Goal: Task Accomplishment & Management: Use online tool/utility

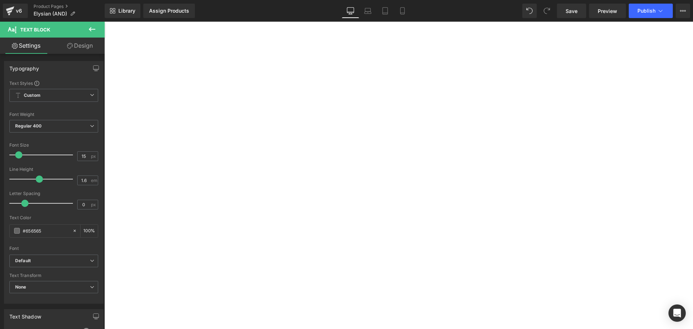
select select "[PERSON_NAME] Blackbutt"
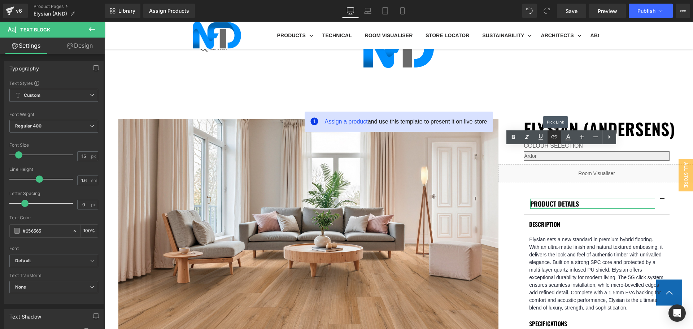
click at [554, 137] on icon at bounding box center [554, 136] width 6 height 3
click at [591, 169] on input "text" at bounding box center [595, 166] width 111 height 18
paste input "[URL][DOMAIN_NAME]"
type input "[URL][DOMAIN_NAME]"
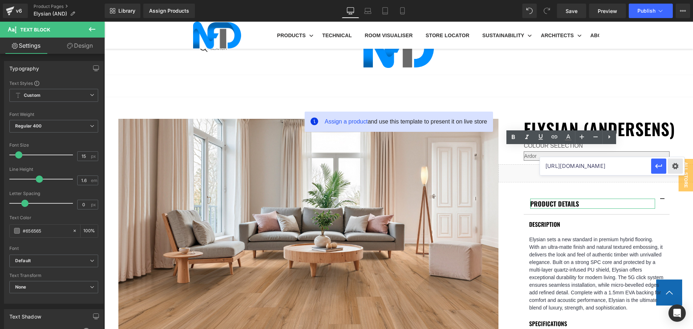
click at [673, 0] on div "Text Color Highlight Color #333333 Edit or remove link: Edit - Unlink - Cancel …" at bounding box center [346, 0] width 693 height 0
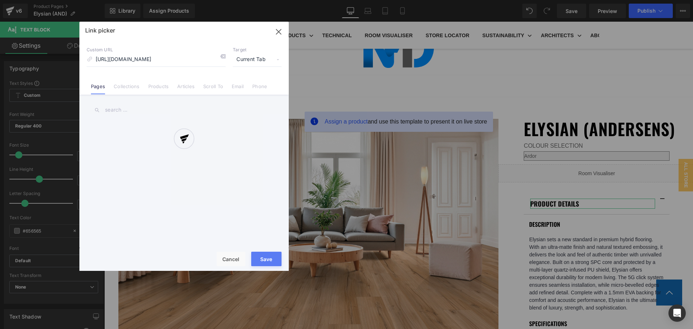
scroll to position [0, 114]
click at [247, 58] on div at bounding box center [183, 146] width 209 height 249
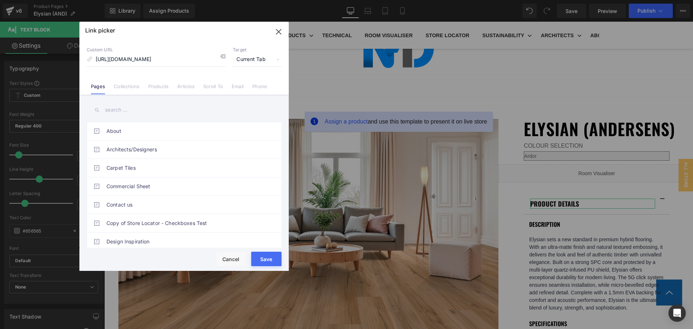
click at [250, 59] on span "Current Tab" at bounding box center [257, 60] width 49 height 14
click at [249, 83] on li "New Tab" at bounding box center [257, 85] width 56 height 13
click at [274, 260] on button "Save" at bounding box center [266, 259] width 30 height 14
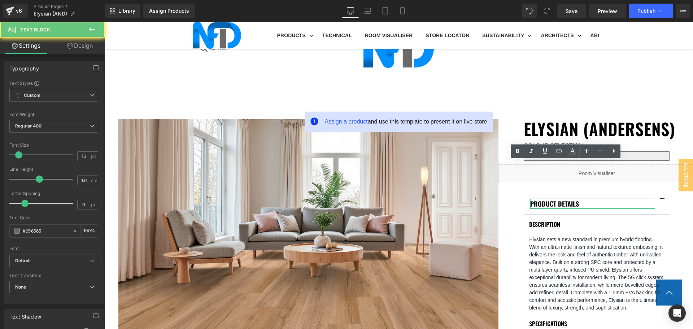
click at [562, 151] on icon at bounding box center [559, 150] width 6 height 3
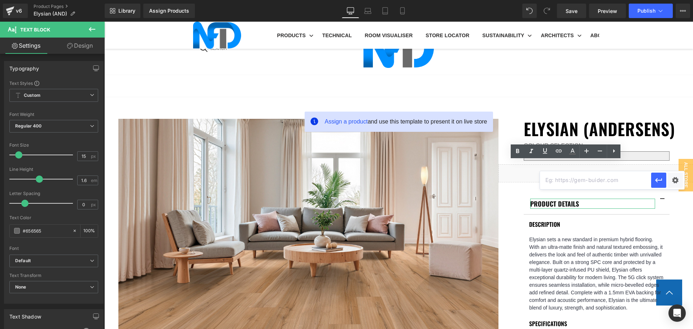
click at [621, 177] on input "text" at bounding box center [595, 180] width 111 height 18
paste input "[URL][DOMAIN_NAME]"
type input "[URL][DOMAIN_NAME]"
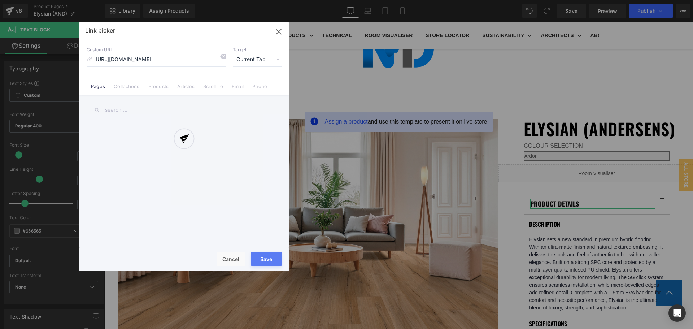
click at [670, 0] on div "Text Color Highlight Color #333333 Edit or remove link: Edit - Unlink - Cancel …" at bounding box center [346, 0] width 693 height 0
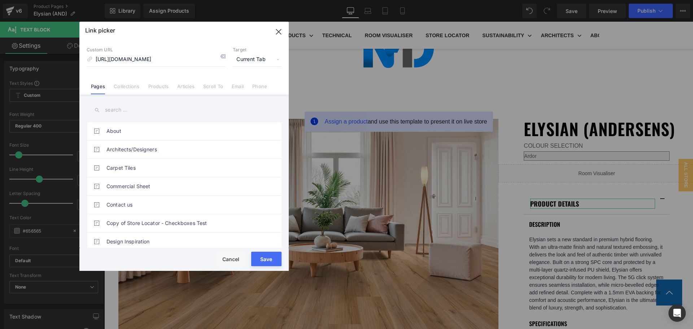
scroll to position [0, 0]
click at [258, 59] on span "Current Tab" at bounding box center [257, 60] width 49 height 14
click at [252, 86] on li "New Tab" at bounding box center [257, 85] width 56 height 13
click at [271, 259] on button "Save" at bounding box center [266, 259] width 30 height 14
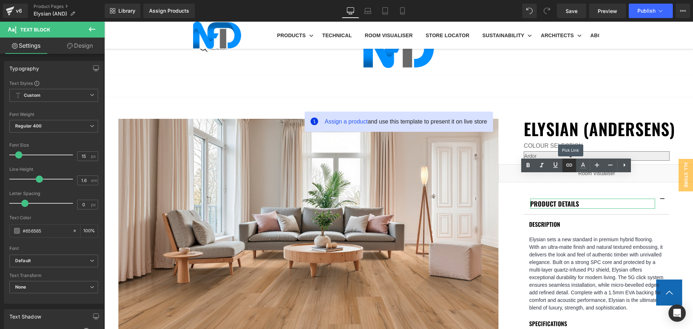
click at [570, 166] on icon at bounding box center [569, 165] width 9 height 9
click at [576, 193] on input "text" at bounding box center [595, 194] width 111 height 18
paste input "[URL][DOMAIN_NAME]"
type input "[URL][DOMAIN_NAME]"
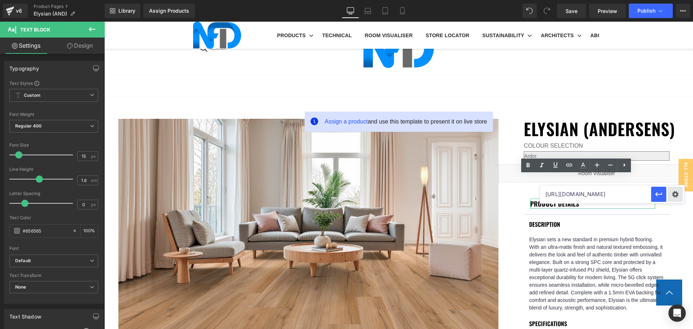
click at [677, 0] on div "Text Color Highlight Color #333333 Edit or remove link: Edit - Unlink - Cancel …" at bounding box center [346, 0] width 693 height 0
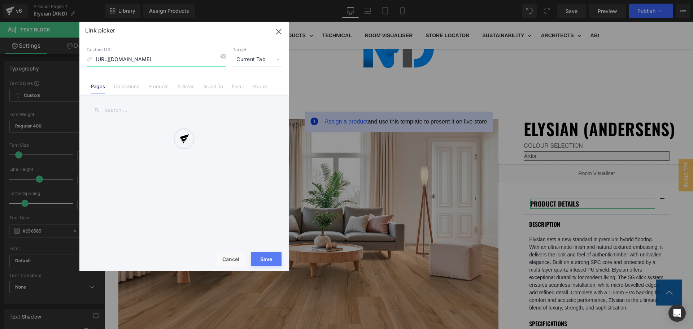
scroll to position [0, 147]
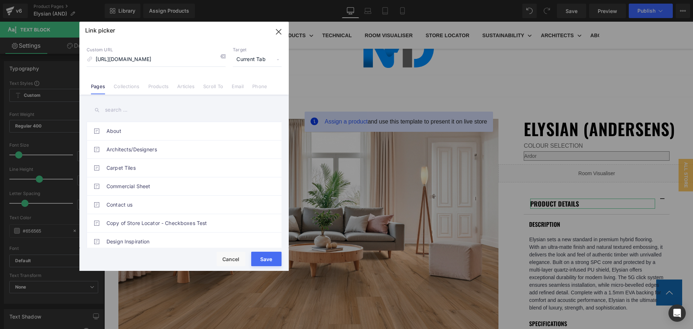
click at [255, 59] on span "Current Tab" at bounding box center [257, 60] width 49 height 14
click at [249, 82] on li "New Tab" at bounding box center [257, 85] width 56 height 13
click at [272, 261] on button "Save" at bounding box center [266, 259] width 30 height 14
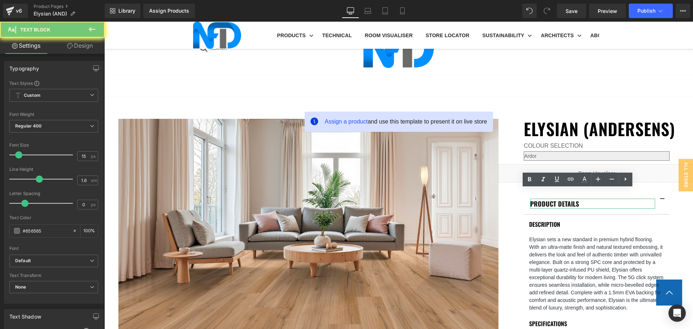
click at [572, 183] on icon at bounding box center [571, 179] width 9 height 9
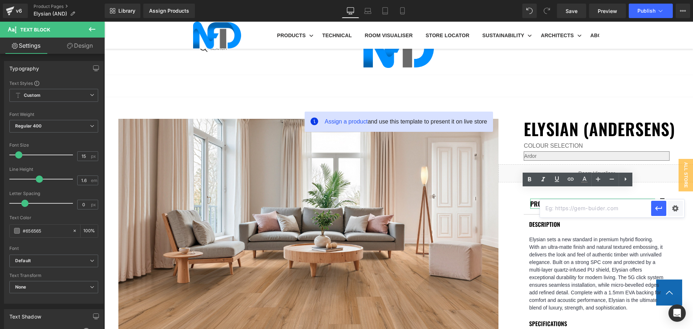
click at [576, 213] on input "text" at bounding box center [595, 208] width 111 height 18
paste input "[URL][DOMAIN_NAME]"
type input "[URL][DOMAIN_NAME]"
click at [672, 0] on div "Text Color Highlight Color #333333 Edit or remove link: Edit - Unlink - Cancel …" at bounding box center [346, 0] width 693 height 0
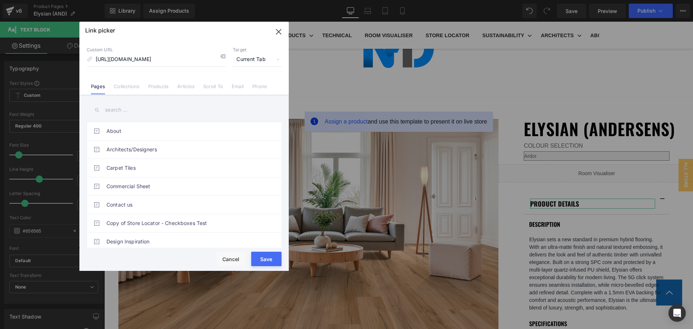
scroll to position [0, 0]
click at [270, 57] on span "Current Tab" at bounding box center [257, 60] width 49 height 14
click at [253, 85] on li "New Tab" at bounding box center [257, 85] width 56 height 13
click at [272, 260] on button "Save" at bounding box center [266, 259] width 30 height 14
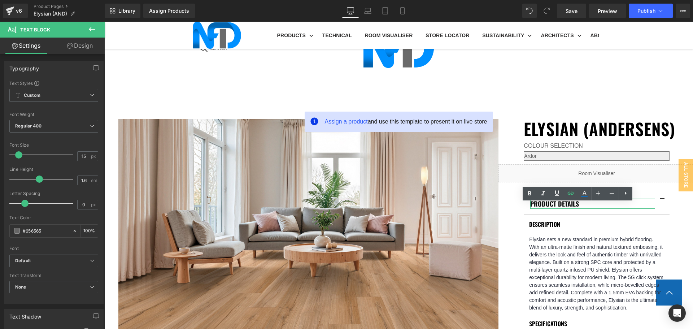
click at [571, 197] on icon at bounding box center [571, 193] width 9 height 9
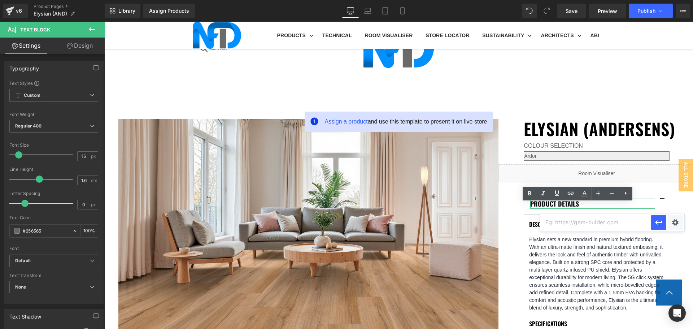
click at [582, 219] on input "text" at bounding box center [595, 222] width 111 height 18
paste input "[URL][DOMAIN_NAME]"
type input "[URL][DOMAIN_NAME]"
click at [670, 0] on div "Text Color Highlight Color #333333 Edit or remove link: Edit - Unlink - Cancel …" at bounding box center [346, 0] width 693 height 0
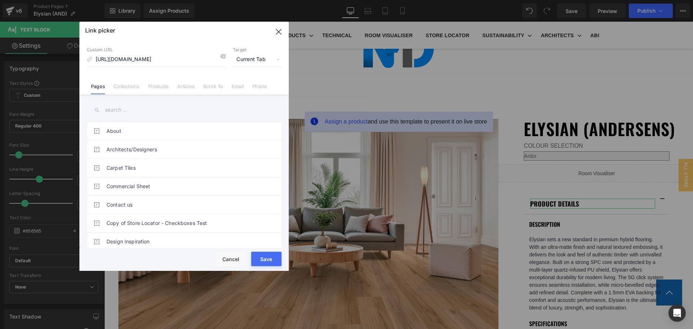
scroll to position [0, 0]
click at [255, 63] on span "Current Tab" at bounding box center [257, 60] width 49 height 14
click at [256, 86] on li "New Tab" at bounding box center [257, 85] width 56 height 13
click at [264, 256] on button "Save" at bounding box center [266, 259] width 30 height 14
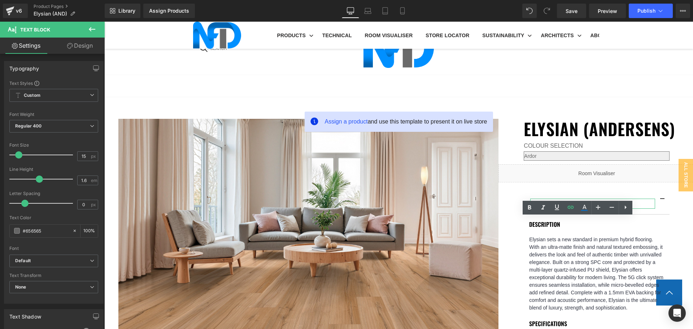
click at [575, 206] on link at bounding box center [571, 208] width 14 height 14
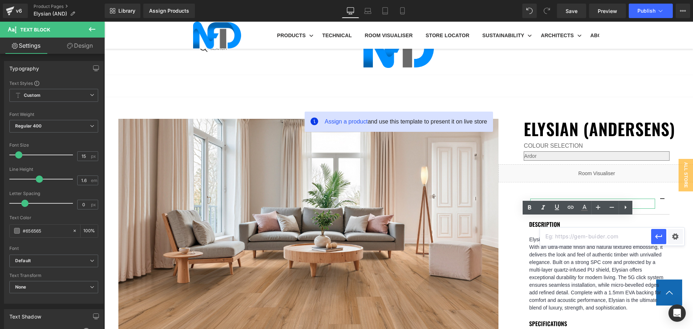
click at [589, 237] on input "text" at bounding box center [595, 236] width 111 height 18
paste input "[URL][DOMAIN_NAME]"
type input "[URL][DOMAIN_NAME]"
click at [671, 0] on div "Text Color Highlight Color #333333 Edit or remove link: Edit - Unlink - Cancel …" at bounding box center [346, 0] width 693 height 0
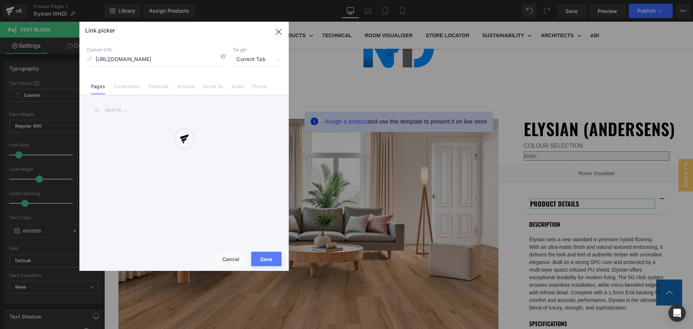
scroll to position [0, 121]
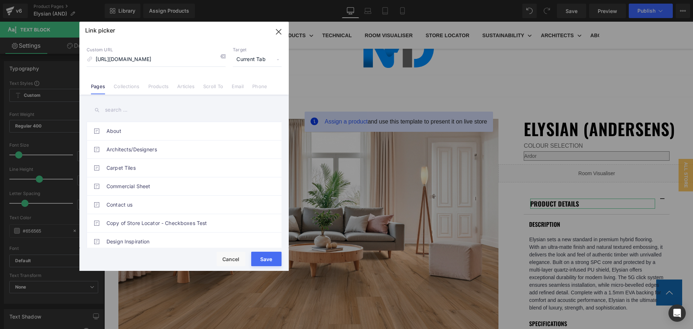
click at [252, 63] on span "Current Tab" at bounding box center [257, 60] width 49 height 14
click at [253, 86] on li "New Tab" at bounding box center [257, 85] width 56 height 13
drag, startPoint x: 276, startPoint y: 260, endPoint x: 311, endPoint y: 221, distance: 51.9
click at [276, 260] on button "Save" at bounding box center [266, 259] width 30 height 14
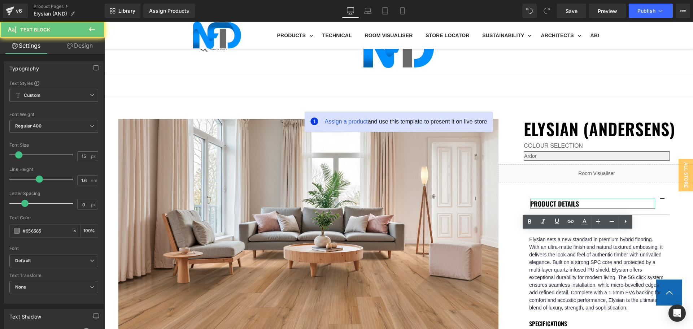
click at [574, 222] on icon at bounding box center [571, 221] width 9 height 9
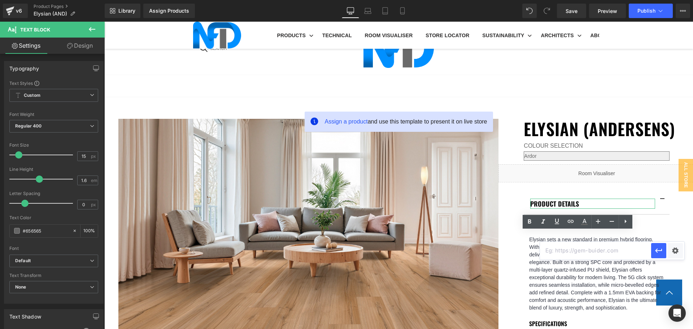
click at [599, 252] on input "text" at bounding box center [595, 251] width 111 height 18
paste input "[URL][DOMAIN_NAME]"
type input "[URL][DOMAIN_NAME]"
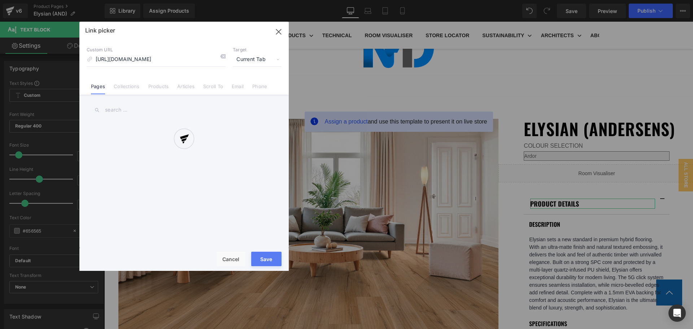
click at [669, 0] on div "Text Color Highlight Color #333333 Edit or remove link: Edit - Unlink - Cancel …" at bounding box center [346, 0] width 693 height 0
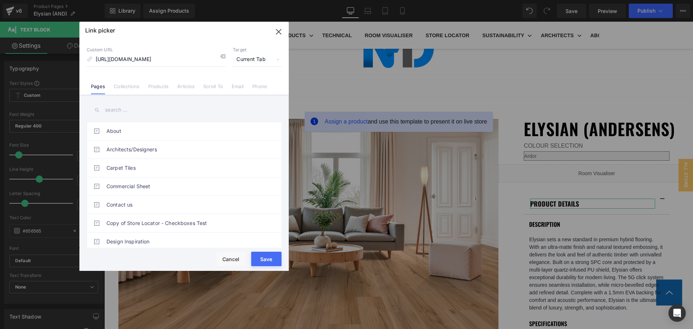
scroll to position [0, 0]
click at [254, 57] on span "Current Tab" at bounding box center [257, 60] width 49 height 14
click at [250, 88] on li "New Tab" at bounding box center [257, 85] width 56 height 13
click at [270, 258] on button "Save" at bounding box center [266, 259] width 30 height 14
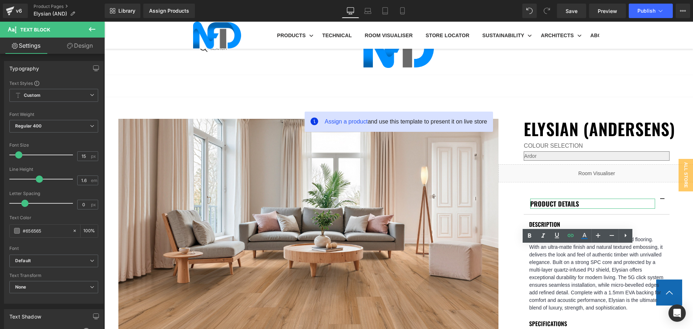
click at [567, 237] on icon at bounding box center [571, 235] width 9 height 9
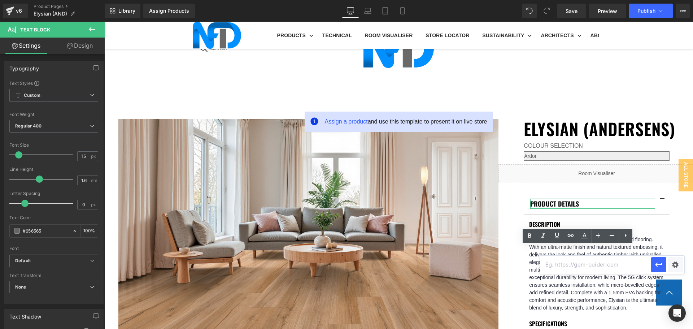
click at [582, 268] on input "text" at bounding box center [595, 265] width 111 height 18
paste input "[URL][DOMAIN_NAME]"
type input "[URL][DOMAIN_NAME]"
click at [668, 0] on div "Text Color Highlight Color #333333 Edit or remove link: Edit - Unlink - Cancel …" at bounding box center [346, 0] width 693 height 0
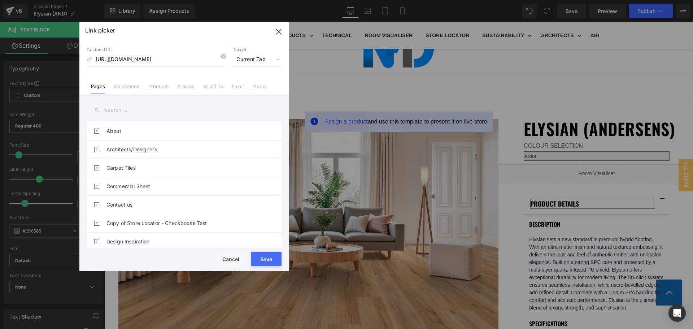
scroll to position [0, 0]
click at [264, 60] on span "Current Tab" at bounding box center [257, 60] width 49 height 14
click at [263, 84] on li "New Tab" at bounding box center [257, 85] width 56 height 13
click at [265, 256] on button "Save" at bounding box center [266, 259] width 30 height 14
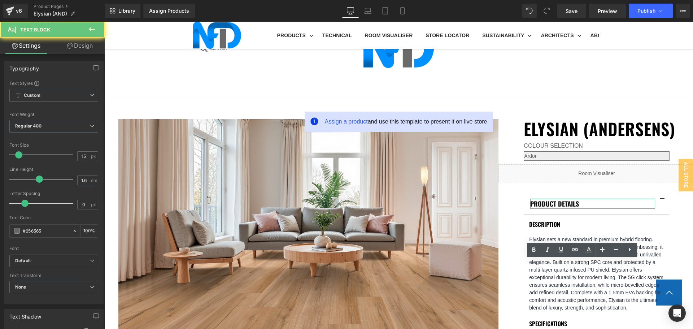
click at [576, 250] on icon at bounding box center [575, 249] width 6 height 3
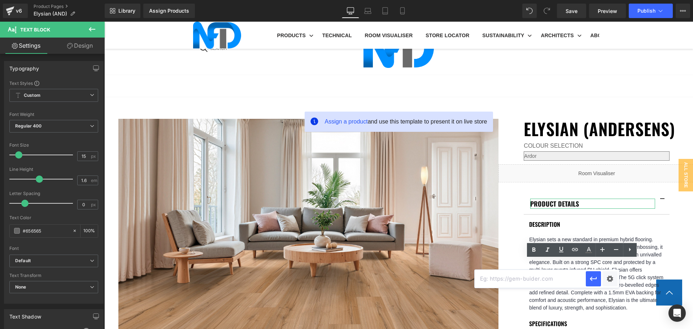
click at [564, 277] on input "text" at bounding box center [530, 279] width 111 height 18
paste input "[URL][DOMAIN_NAME]"
type input "[URL][DOMAIN_NAME]"
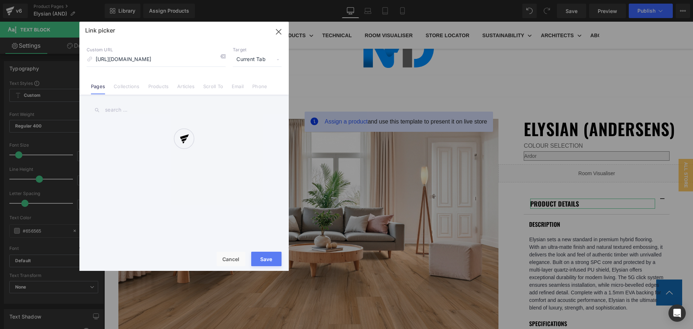
click at [611, 0] on div "Text Color Highlight Color #333333 Edit or remove link: Edit - Unlink - Cancel …" at bounding box center [346, 0] width 693 height 0
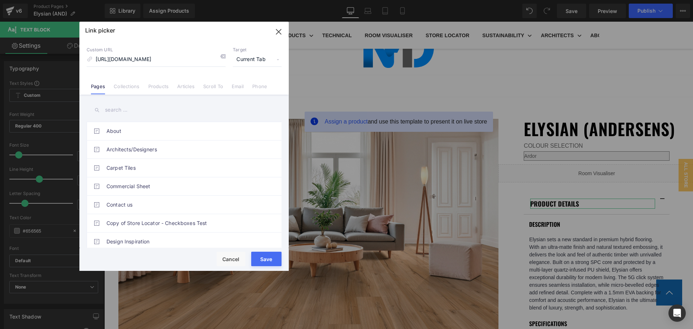
click at [241, 58] on span "Current Tab" at bounding box center [257, 60] width 49 height 14
click at [248, 86] on li "New Tab" at bounding box center [257, 85] width 56 height 13
click at [271, 256] on button "Save" at bounding box center [266, 259] width 30 height 14
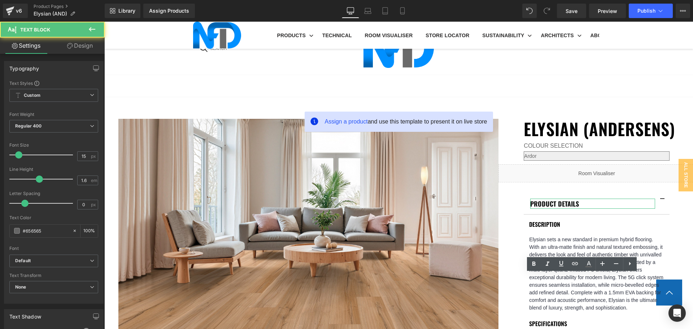
click at [576, 265] on icon at bounding box center [575, 263] width 6 height 3
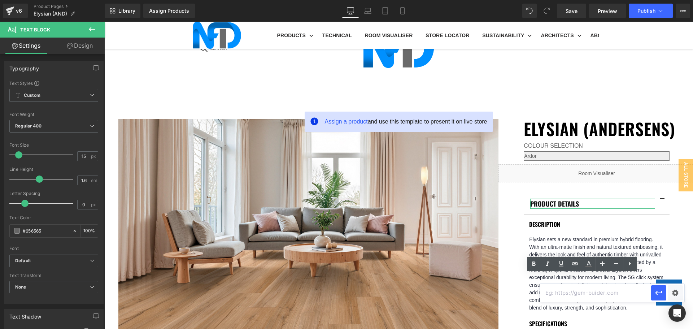
click at [584, 291] on input "text" at bounding box center [595, 293] width 111 height 18
paste input "[URL][DOMAIN_NAME]"
type input "[URL][DOMAIN_NAME]"
click at [677, 0] on div "Text Color Highlight Color #333333 Edit or remove link: Edit - Unlink - Cancel …" at bounding box center [346, 0] width 693 height 0
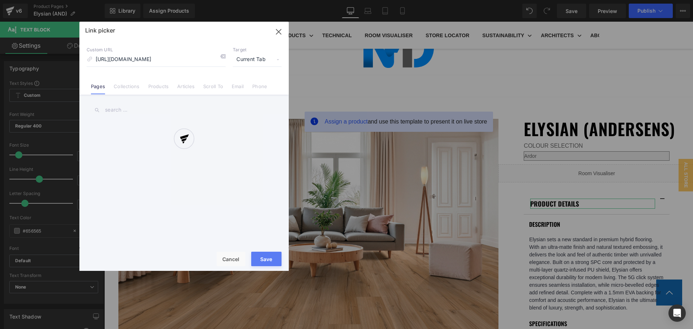
scroll to position [0, 117]
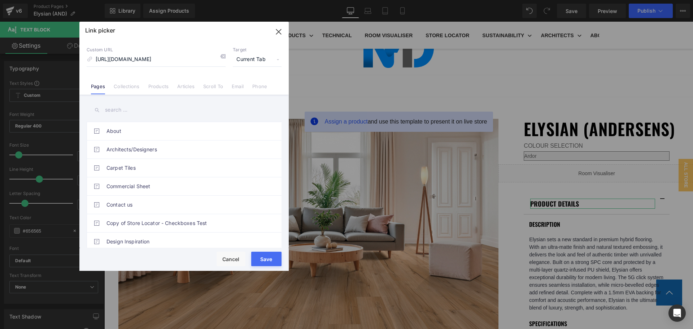
click at [252, 52] on p "Target" at bounding box center [257, 50] width 49 height 6
click at [252, 63] on span "Current Tab" at bounding box center [257, 60] width 49 height 14
click at [254, 82] on li "New Tab" at bounding box center [257, 85] width 56 height 13
click at [265, 258] on button "Save" at bounding box center [266, 259] width 30 height 14
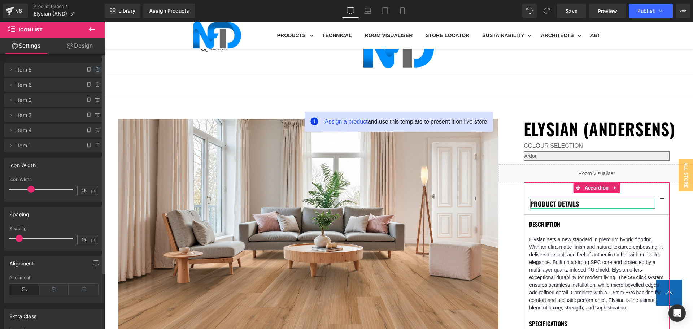
click at [98, 70] on icon at bounding box center [98, 69] width 0 height 1
click at [95, 70] on button "Delete" at bounding box center [90, 69] width 23 height 9
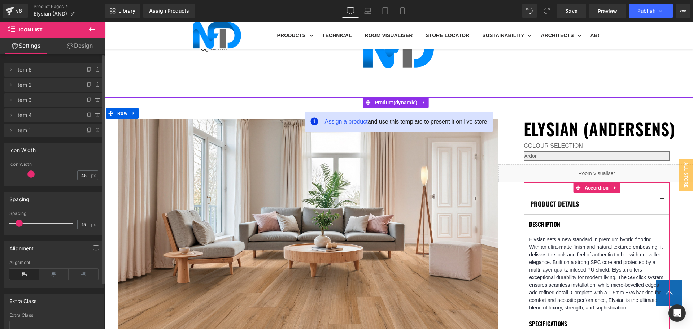
scroll to position [506, 0]
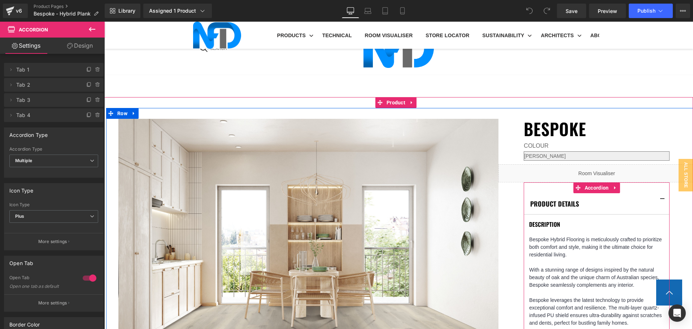
scroll to position [614, 0]
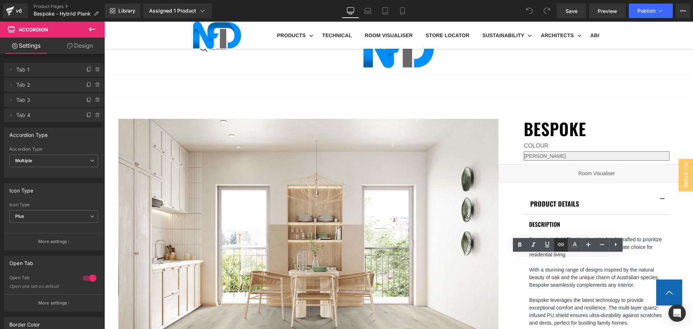
click at [559, 244] on icon at bounding box center [561, 244] width 9 height 9
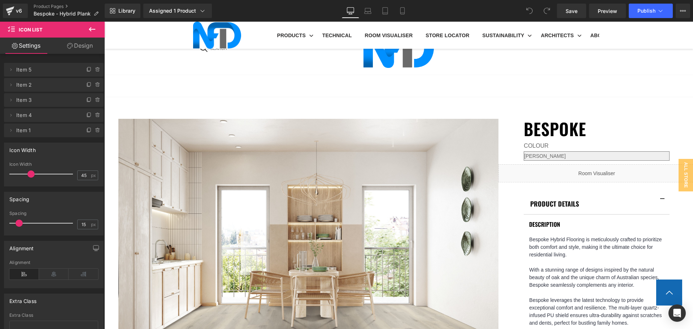
click at [528, 6] on span at bounding box center [530, 11] width 14 height 14
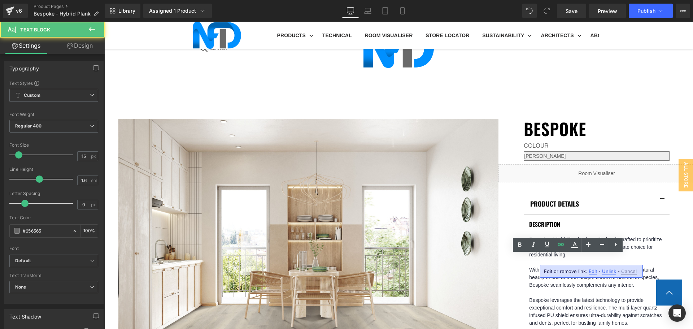
click at [590, 272] on span "Edit" at bounding box center [593, 271] width 8 height 6
type input "https://cdn.shopify.com/s/files/1/0075/7501/1395/files/NFD_InstallationGuide_Be…"
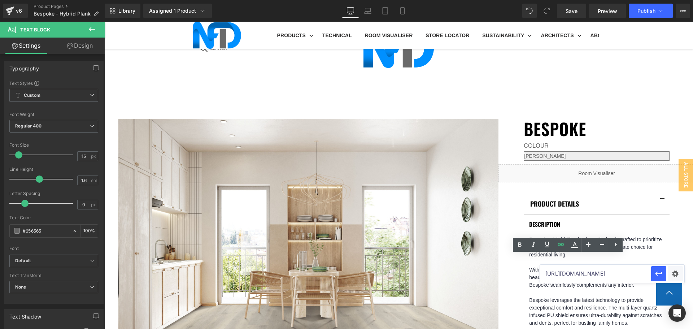
click at [591, 272] on input "https://cdn.shopify.com/s/files/1/0075/7501/1395/files/NFD_InstallationGuide_Be…" at bounding box center [595, 274] width 111 height 18
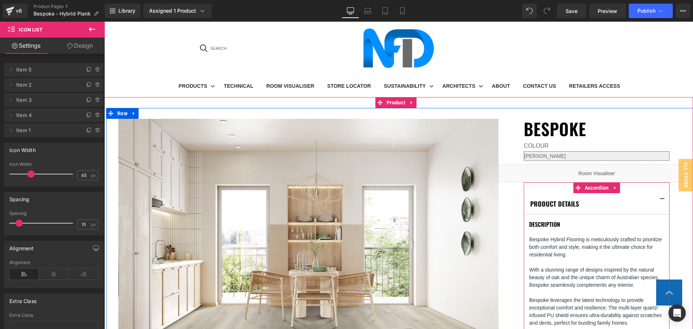
scroll to position [253, 0]
